Goal: Check status: Check status

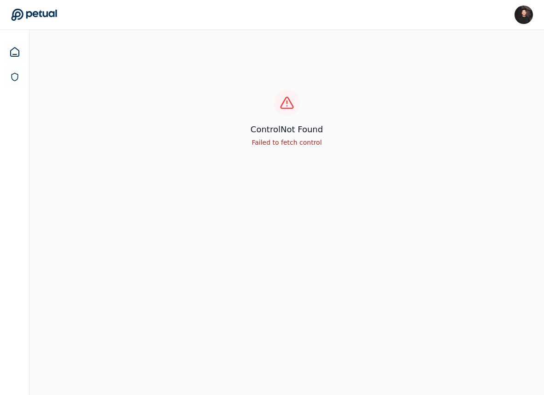
click at [41, 15] on icon at bounding box center [34, 14] width 46 height 13
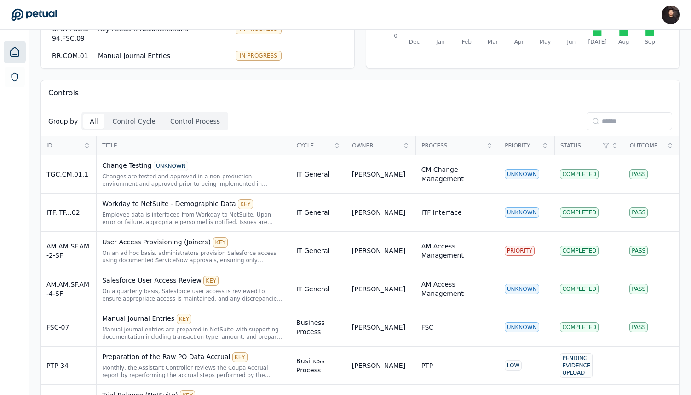
scroll to position [163, 0]
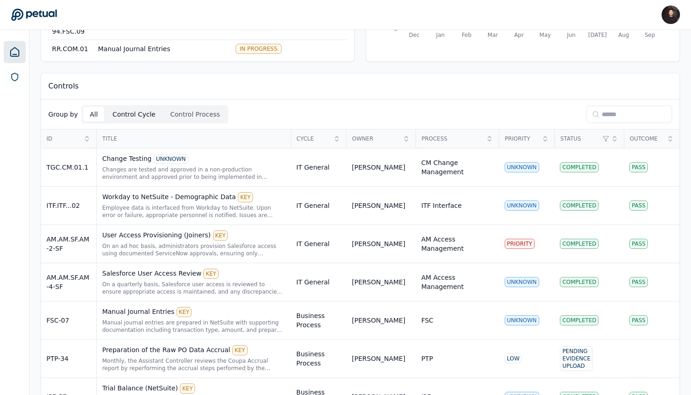
click at [140, 108] on button "Control Cycle" at bounding box center [134, 114] width 56 height 15
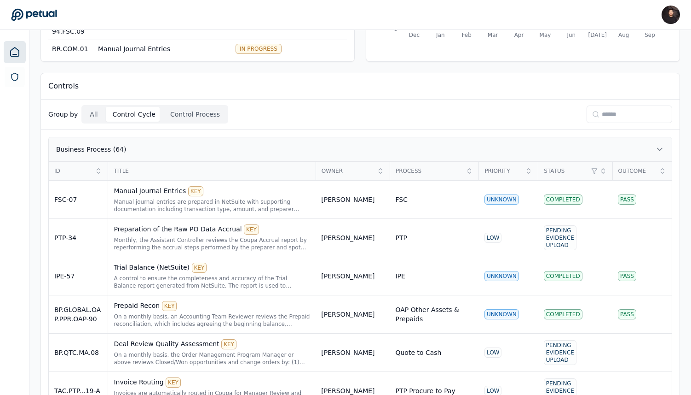
click at [117, 141] on button "Business Process (64)" at bounding box center [360, 149] width 623 height 24
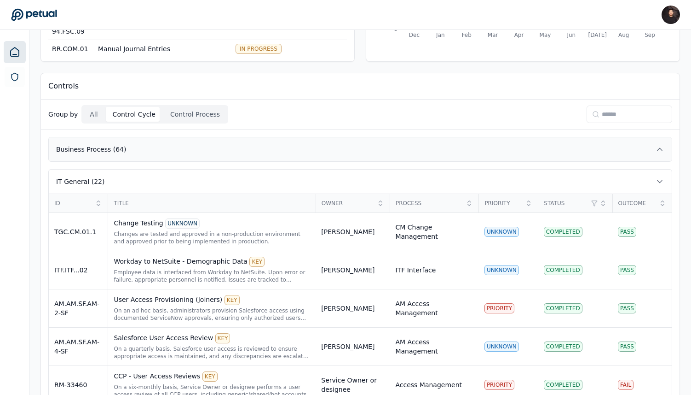
click at [128, 151] on button "Business Process (64)" at bounding box center [360, 149] width 623 height 24
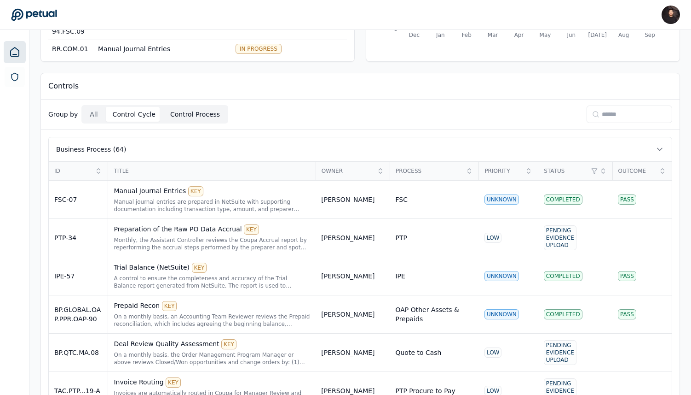
click at [177, 115] on button "Control Process" at bounding box center [195, 114] width 63 height 15
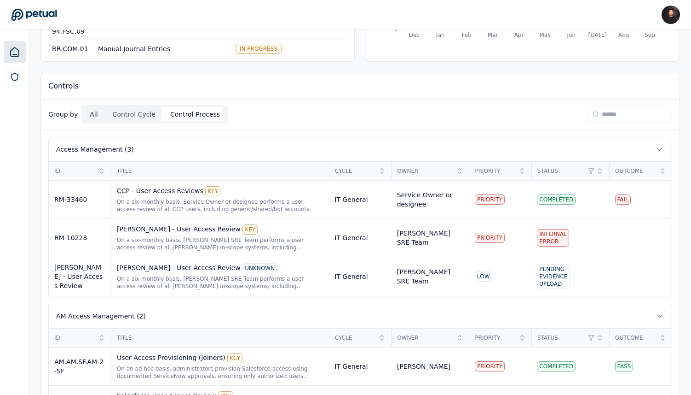
click at [91, 113] on button "All" at bounding box center [93, 114] width 21 height 15
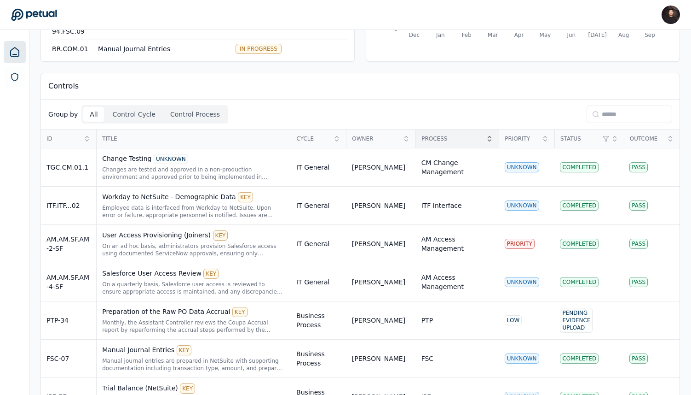
click at [444, 137] on span "Process" at bounding box center [453, 138] width 62 height 7
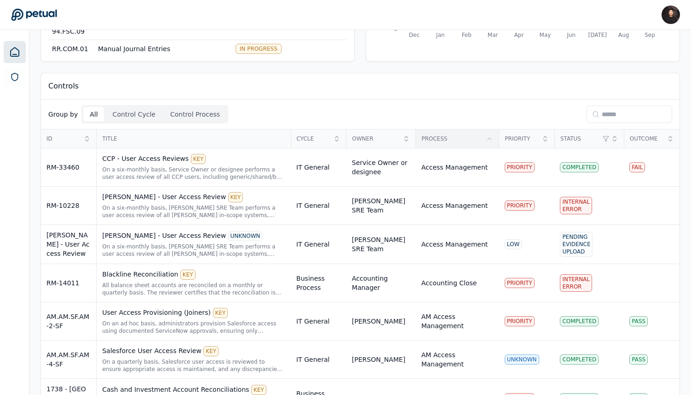
click at [444, 137] on span "Process" at bounding box center [453, 138] width 62 height 7
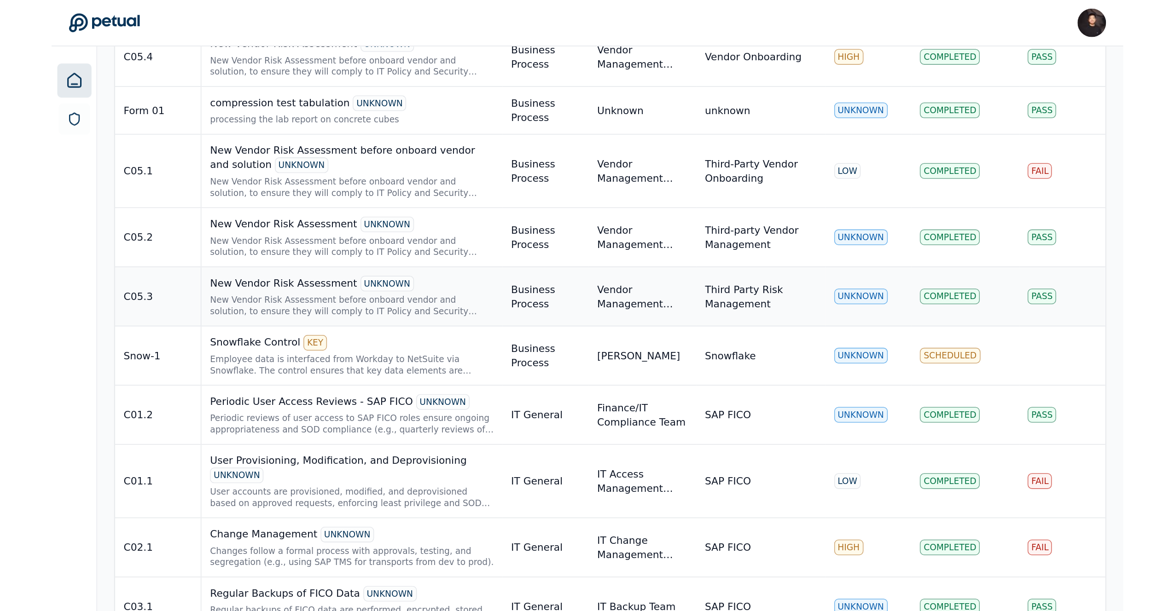
scroll to position [50, 0]
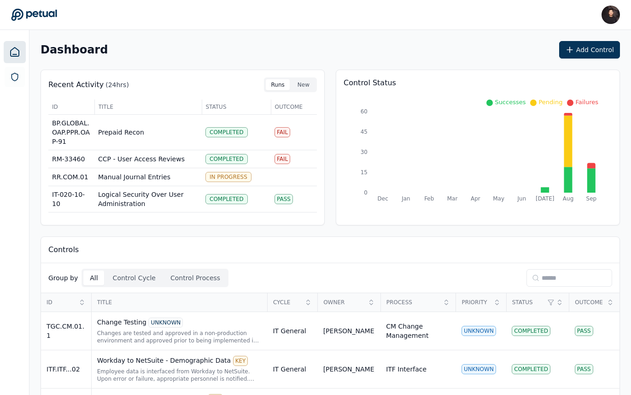
click at [536, 280] on input at bounding box center [569, 277] width 86 height 17
paste input "**********"
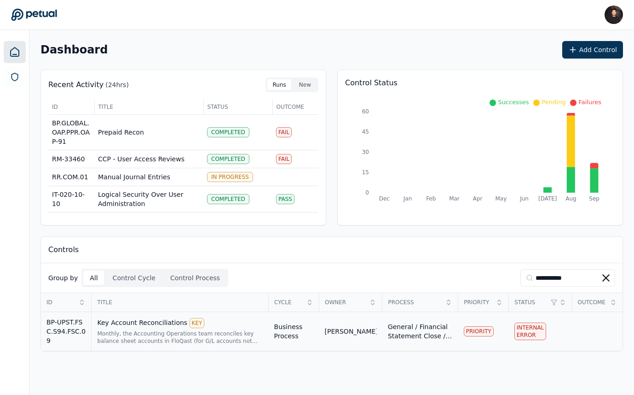
type input "**********"
click at [325, 329] on div "[PERSON_NAME]" at bounding box center [351, 330] width 52 height 9
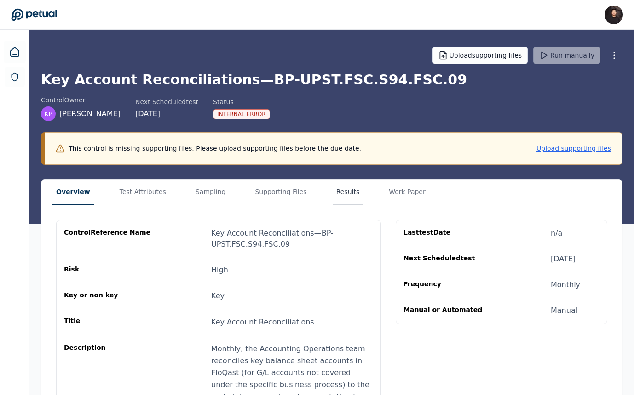
click at [333, 198] on button "Results" at bounding box center [348, 192] width 31 height 25
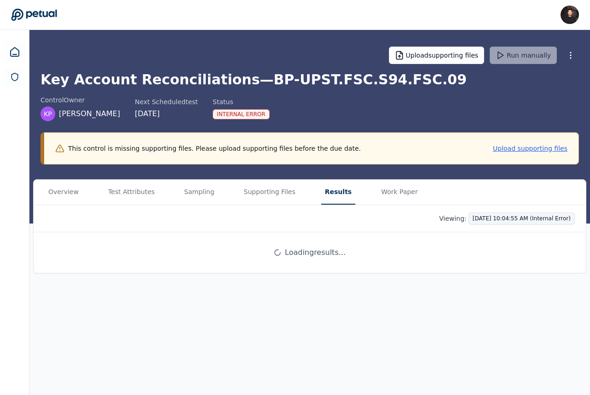
click at [482, 219] on html "[PERSON_NAME] [PERSON_NAME][EMAIL_ADDRESS] Sign out Upload supporting files Run…" at bounding box center [295, 197] width 590 height 395
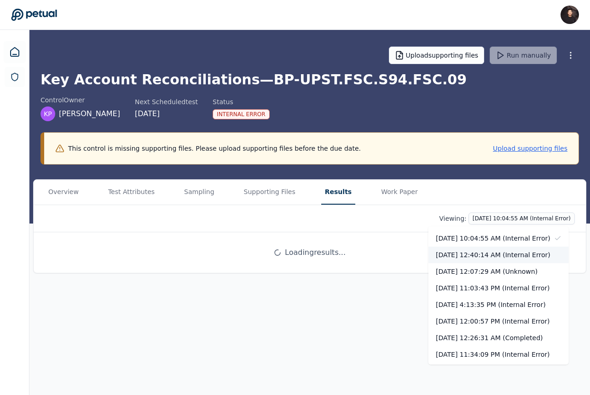
click at [485, 253] on div "[DATE] 12:40:14 AM (Internal Error)" at bounding box center [499, 254] width 140 height 17
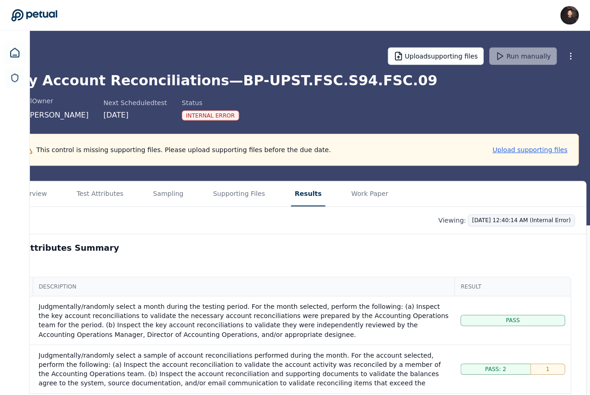
scroll to position [0, 29]
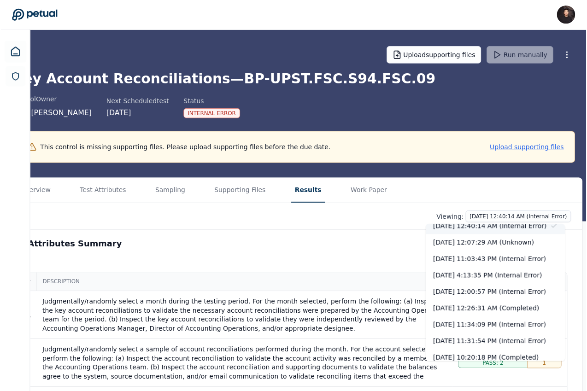
scroll to position [0, 0]
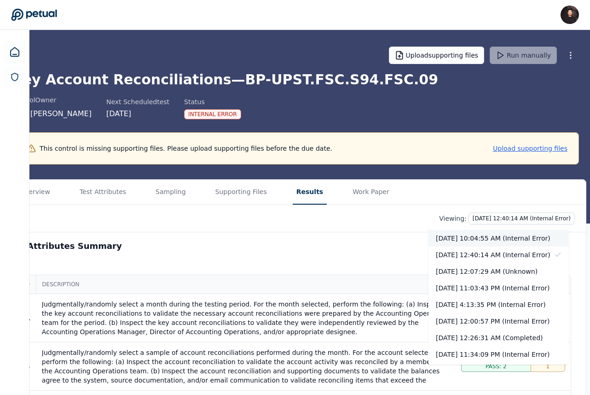
click at [513, 237] on div "[DATE] 10:04:55 AM (Internal Error)" at bounding box center [499, 238] width 140 height 17
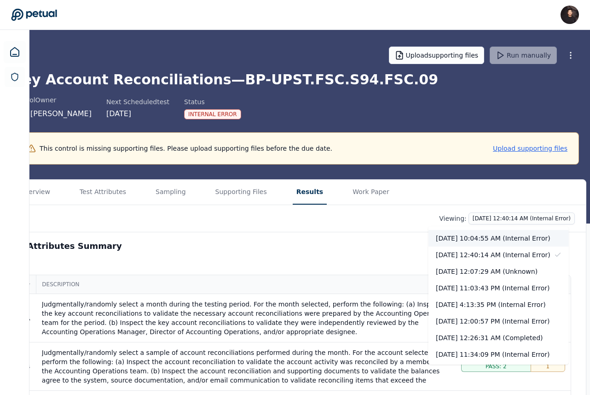
click at [493, 243] on div "[DATE] 10:04:55 AM (Internal Error)" at bounding box center [499, 238] width 140 height 17
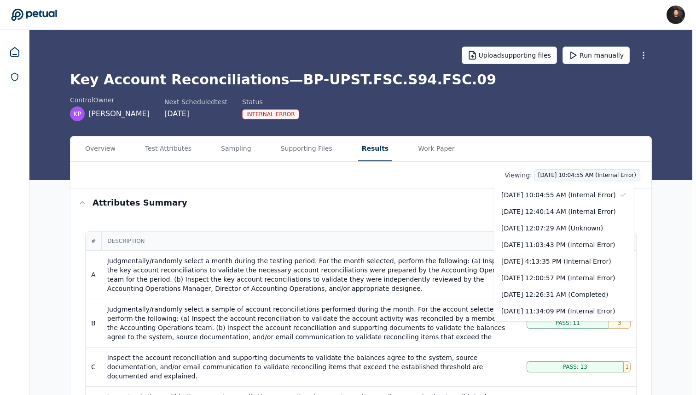
click at [586, 196] on div "[DATE] 10:04:55 AM (Internal Error)" at bounding box center [564, 194] width 140 height 17
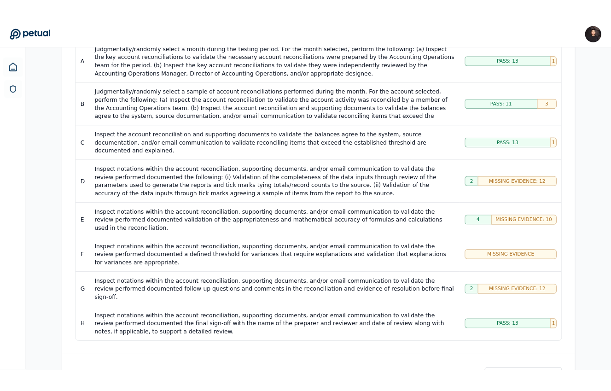
scroll to position [232, 0]
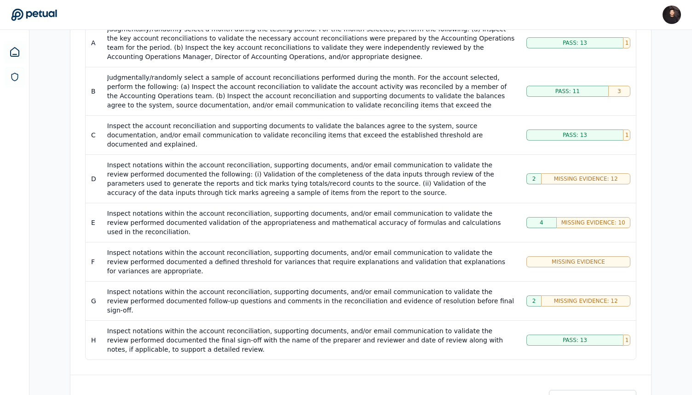
click at [434, 166] on div "Inspect notations within the account reconciliation, supporting documents, and/…" at bounding box center [311, 178] width 408 height 37
